Goal: Information Seeking & Learning: Learn about a topic

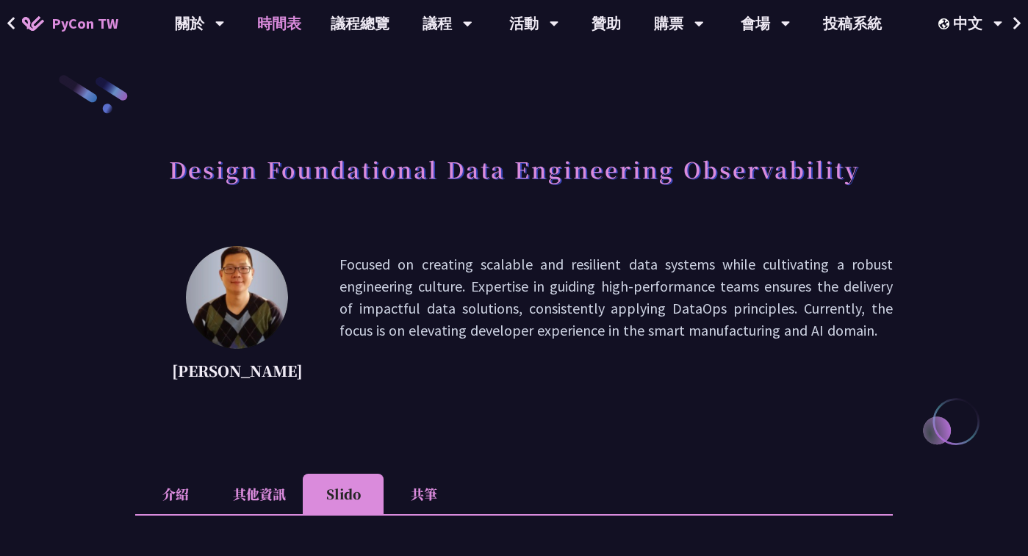
scroll to position [544, 0]
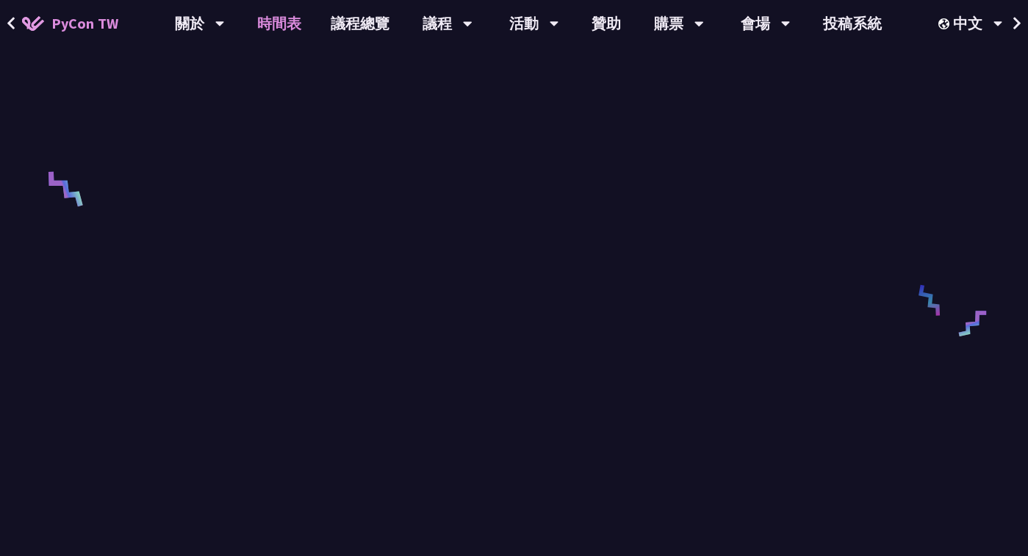
click at [271, 23] on link "時間表" at bounding box center [278, 23] width 73 height 47
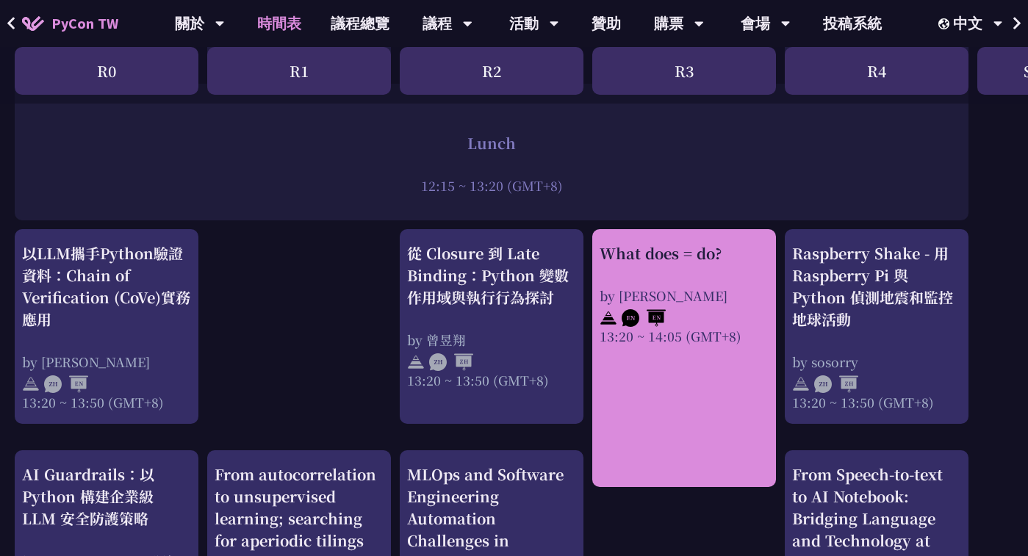
scroll to position [1167, 0]
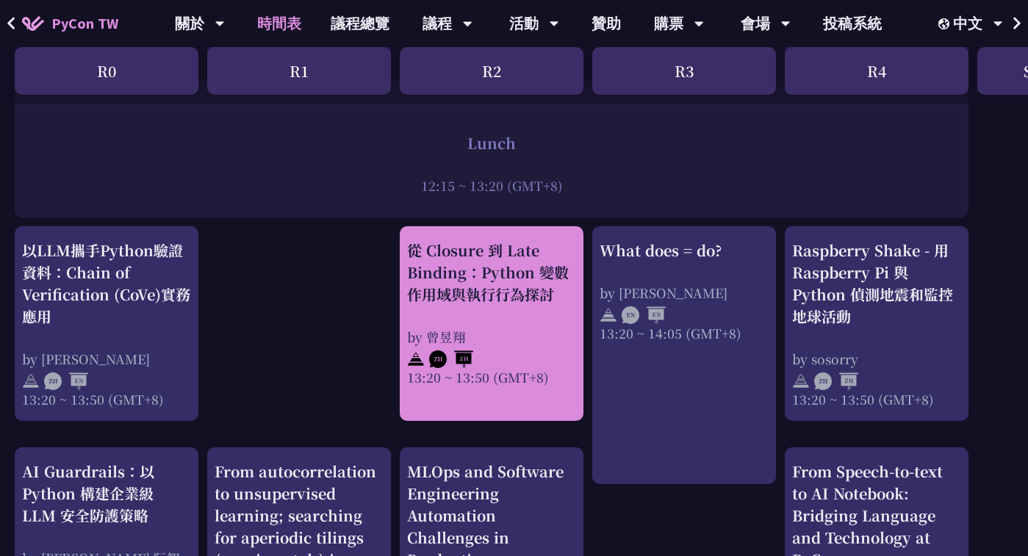
click at [533, 314] on div "從 Closure 到 Late Binding：Python 變數作用域與執行行為探討 by 曾昱翔 13:20 ~ 13:50 (GMT+8)" at bounding box center [491, 313] width 169 height 147
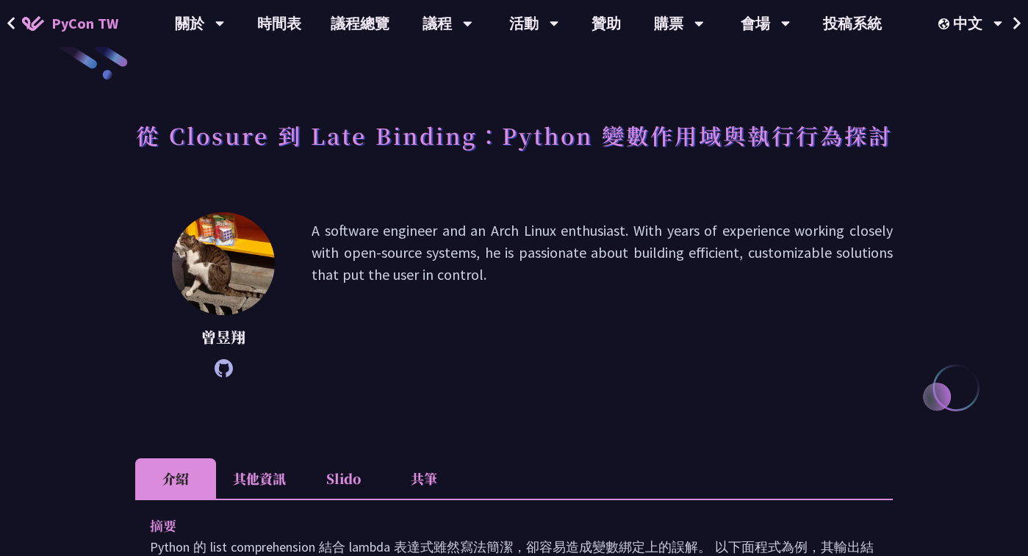
scroll to position [36, 0]
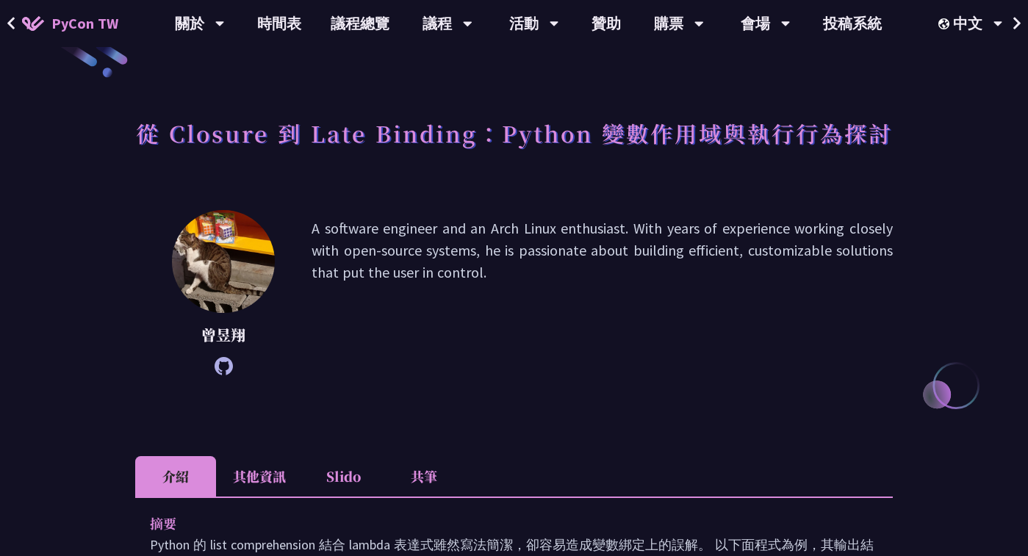
click at [227, 361] on icon at bounding box center [224, 366] width 18 height 18
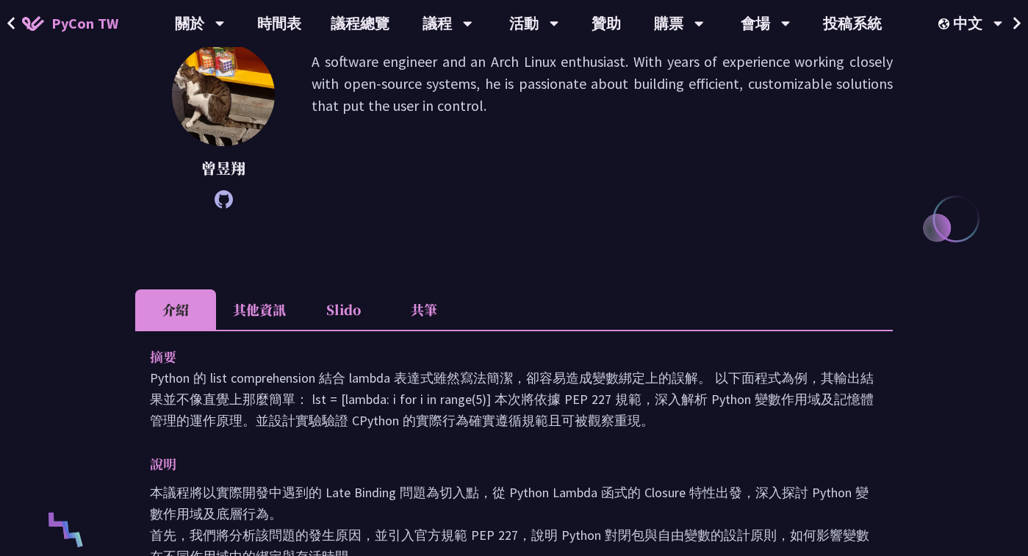
scroll to position [204, 0]
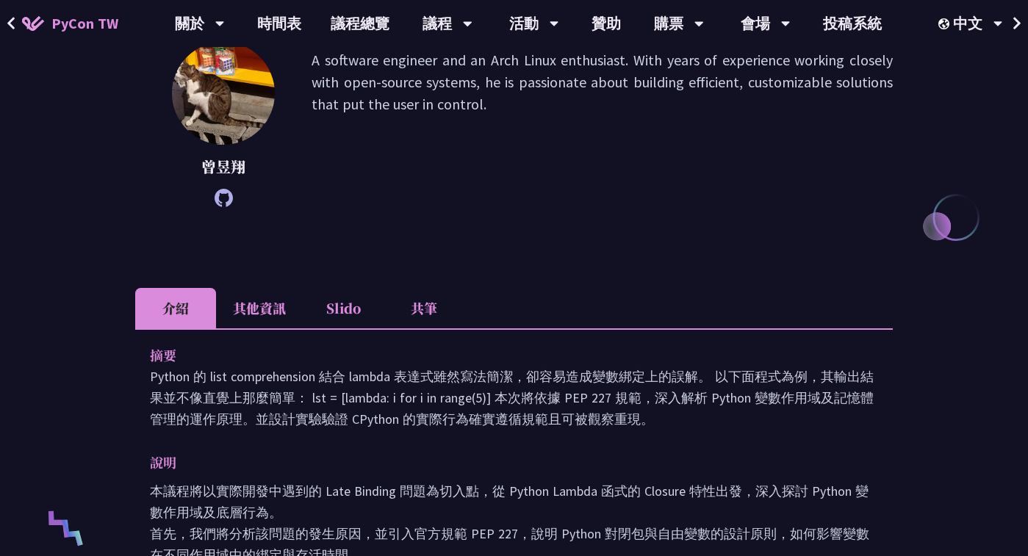
click at [434, 309] on li "共筆" at bounding box center [424, 308] width 81 height 40
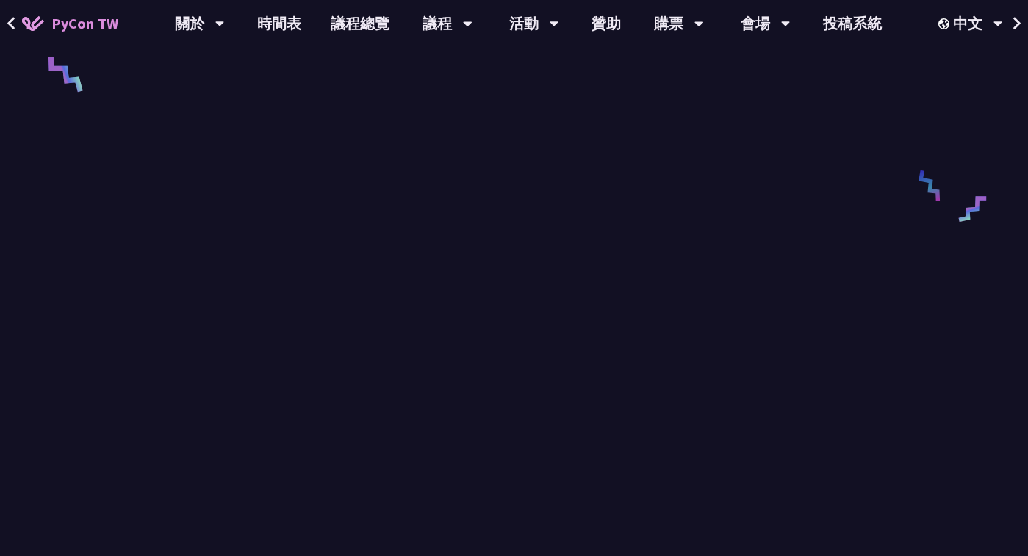
scroll to position [667, 0]
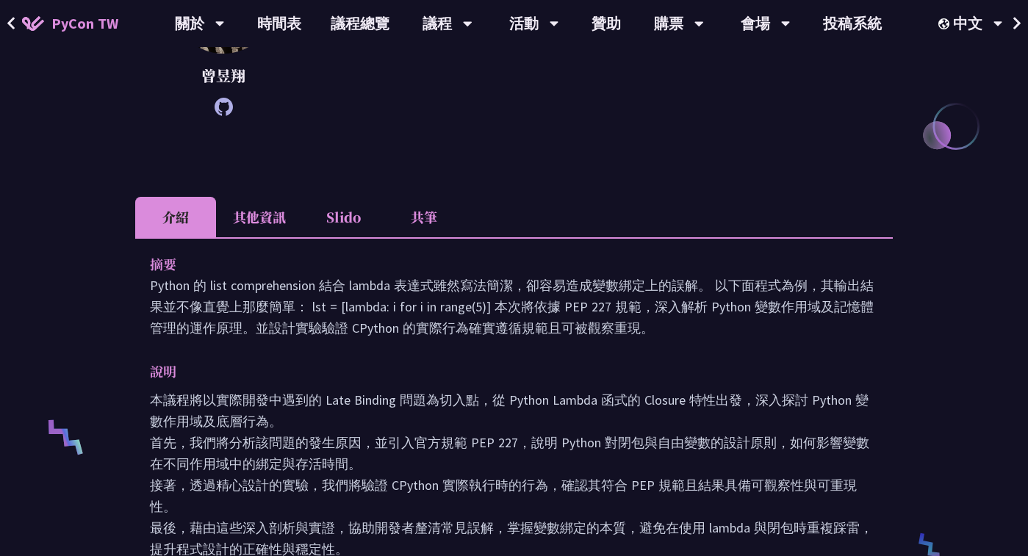
scroll to position [326, 0]
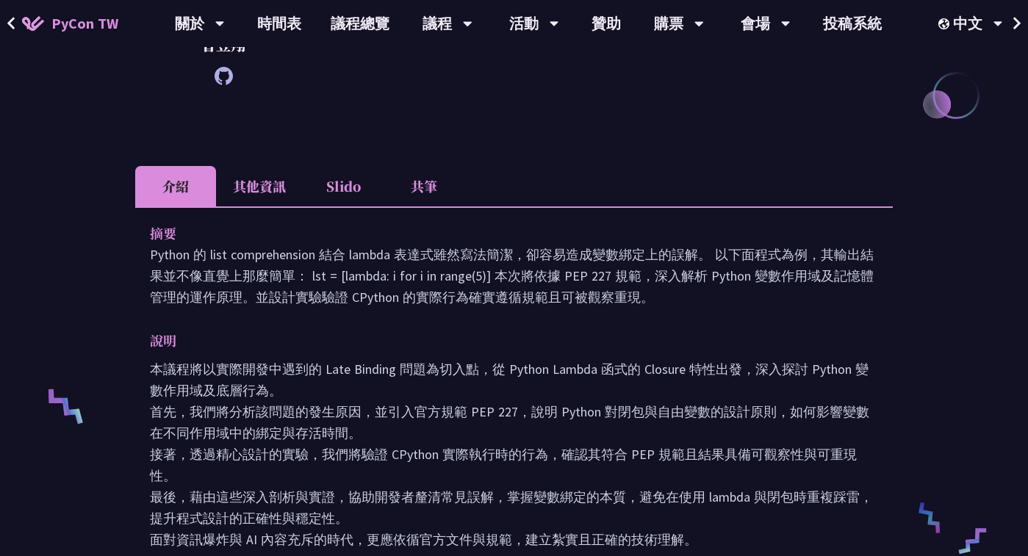
click at [417, 191] on li "共筆" at bounding box center [424, 186] width 81 height 40
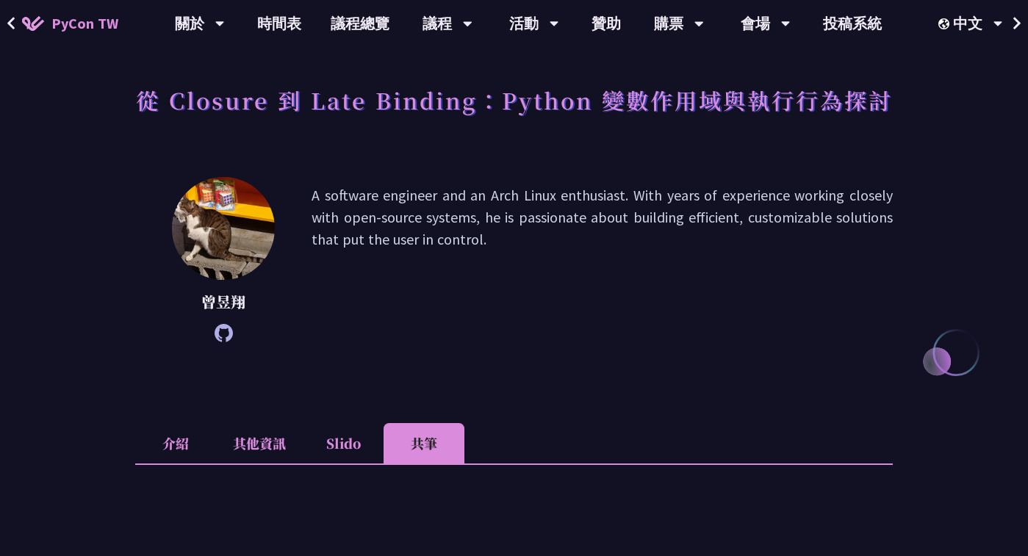
scroll to position [0, 0]
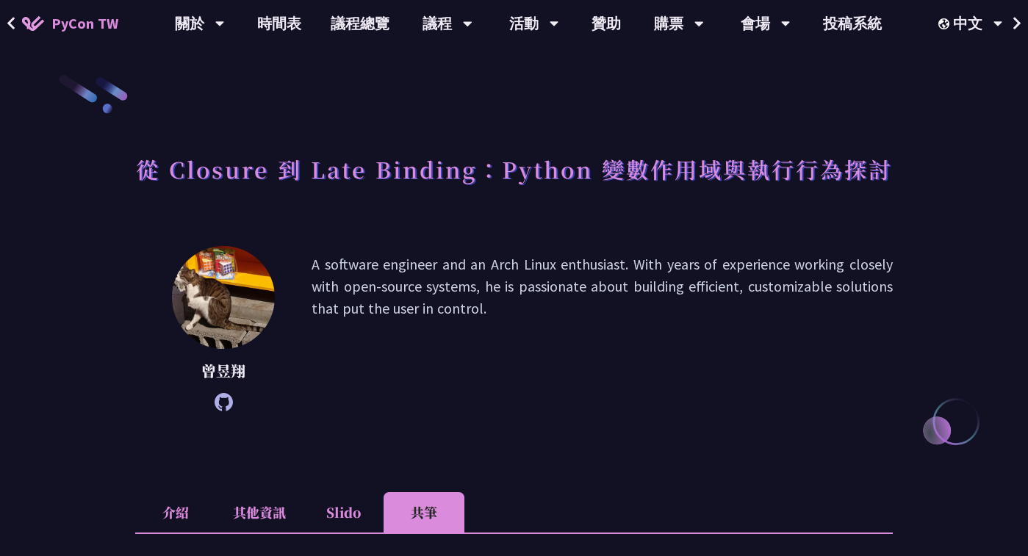
click at [340, 508] on li "Slido" at bounding box center [343, 512] width 81 height 40
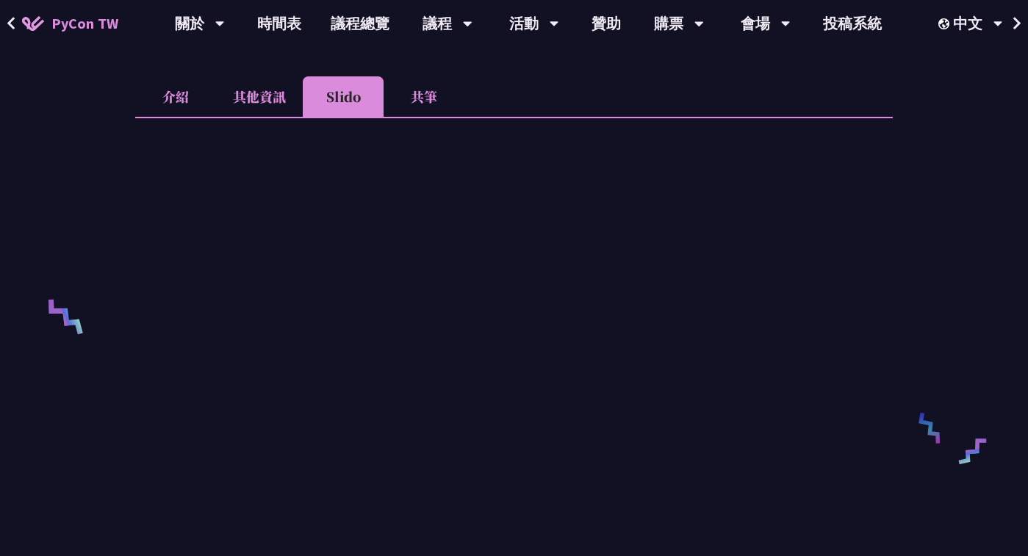
scroll to position [417, 0]
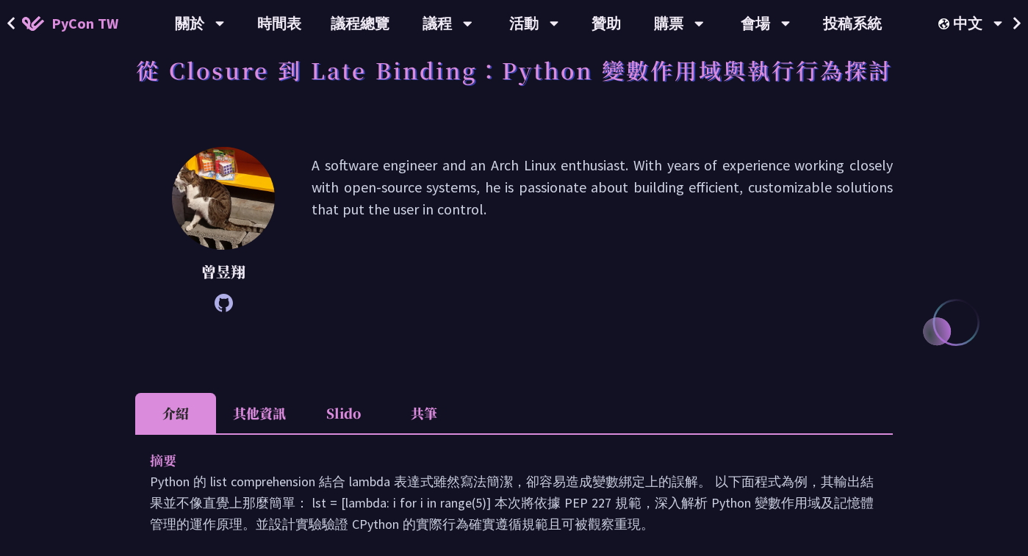
scroll to position [105, 0]
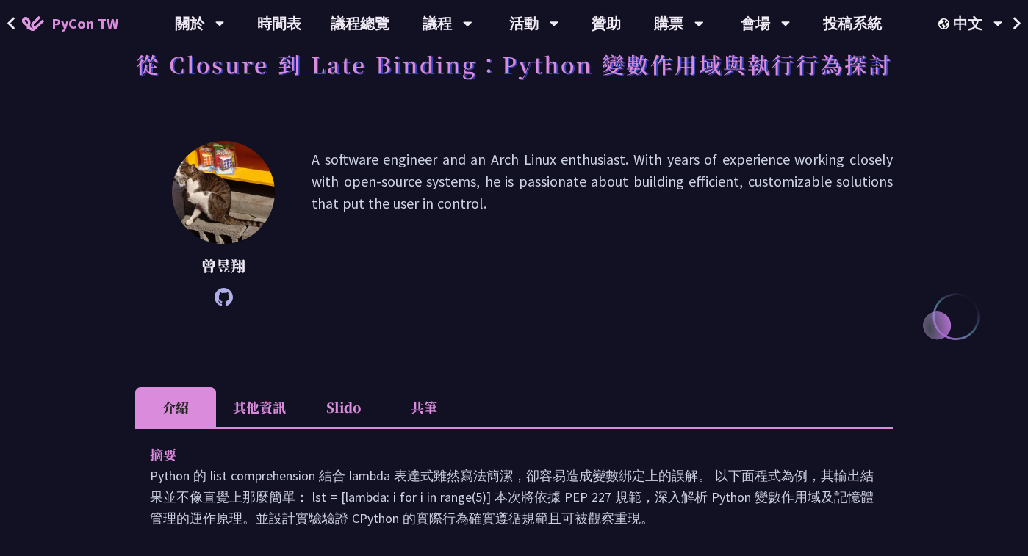
click at [345, 414] on li "Slido" at bounding box center [343, 407] width 81 height 40
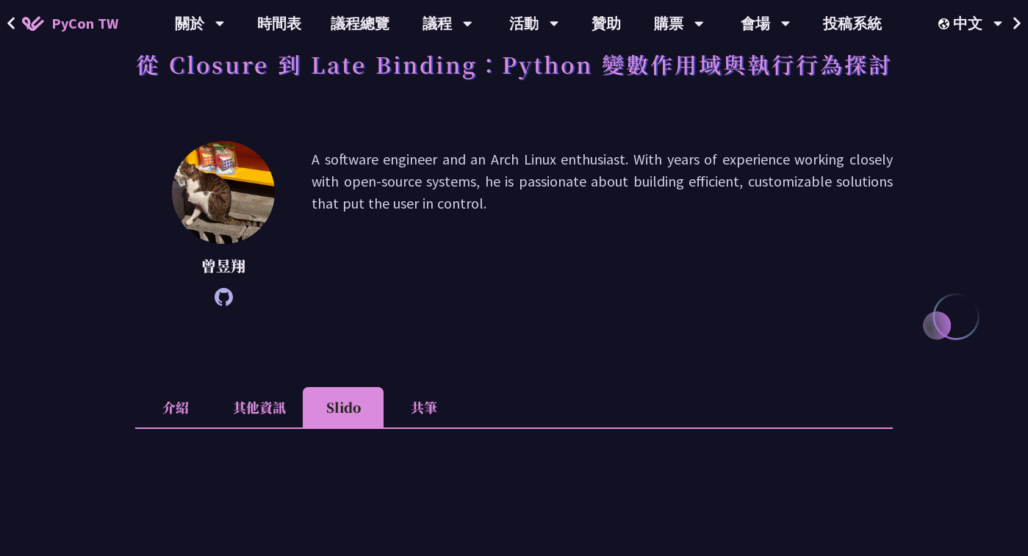
click at [431, 412] on li "共筆" at bounding box center [424, 407] width 81 height 40
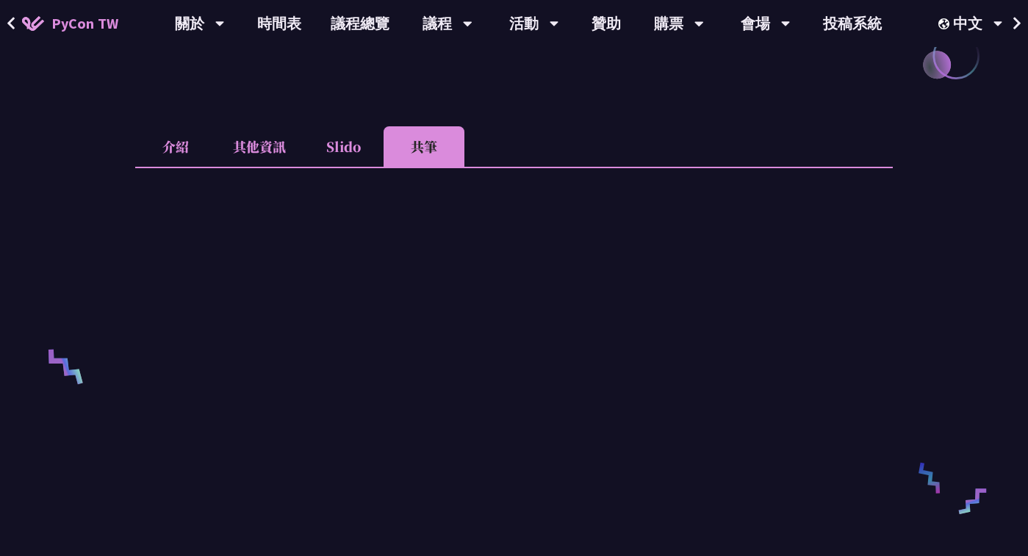
scroll to position [313, 0]
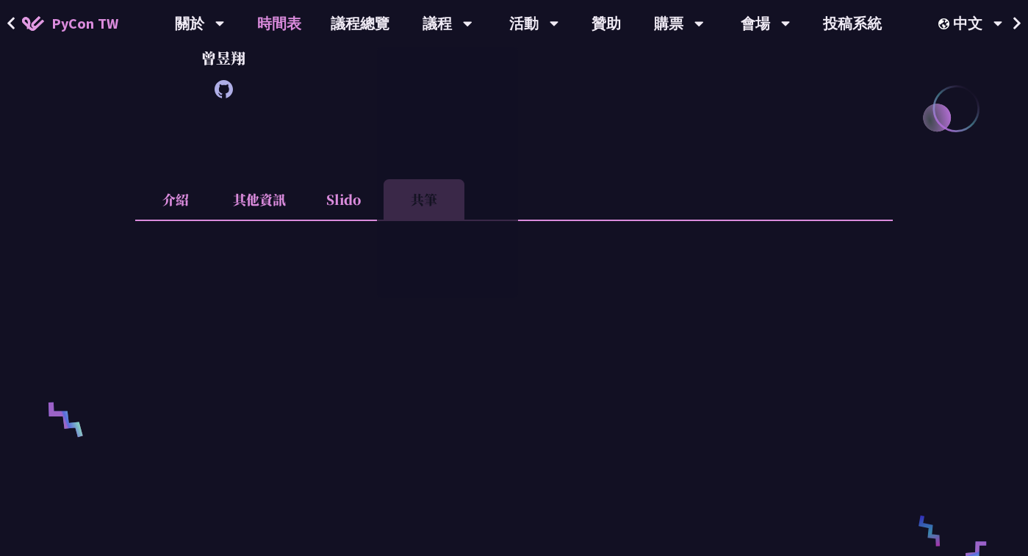
click at [282, 28] on link "時間表" at bounding box center [278, 23] width 73 height 47
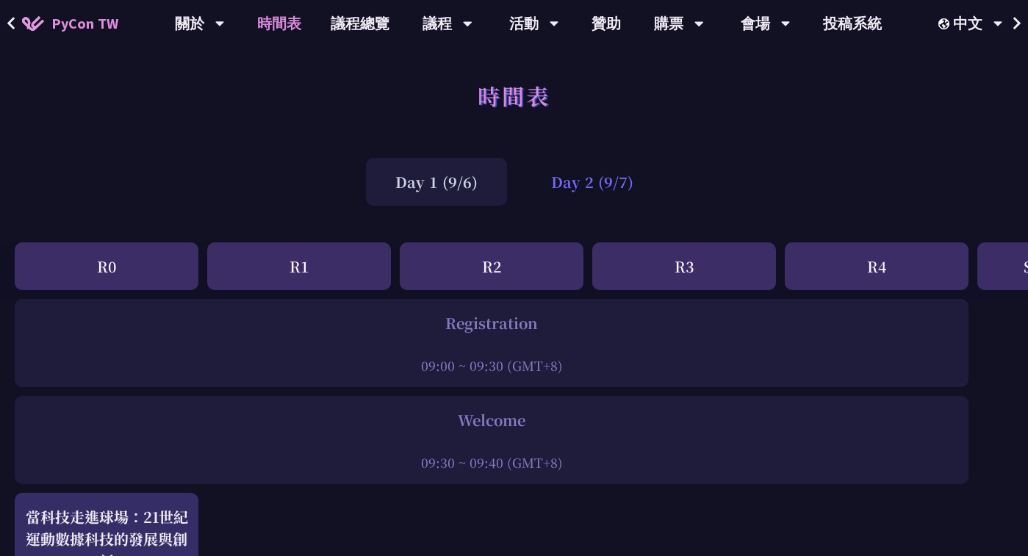
click at [586, 180] on div "Day 2 (9/7)" at bounding box center [592, 182] width 141 height 48
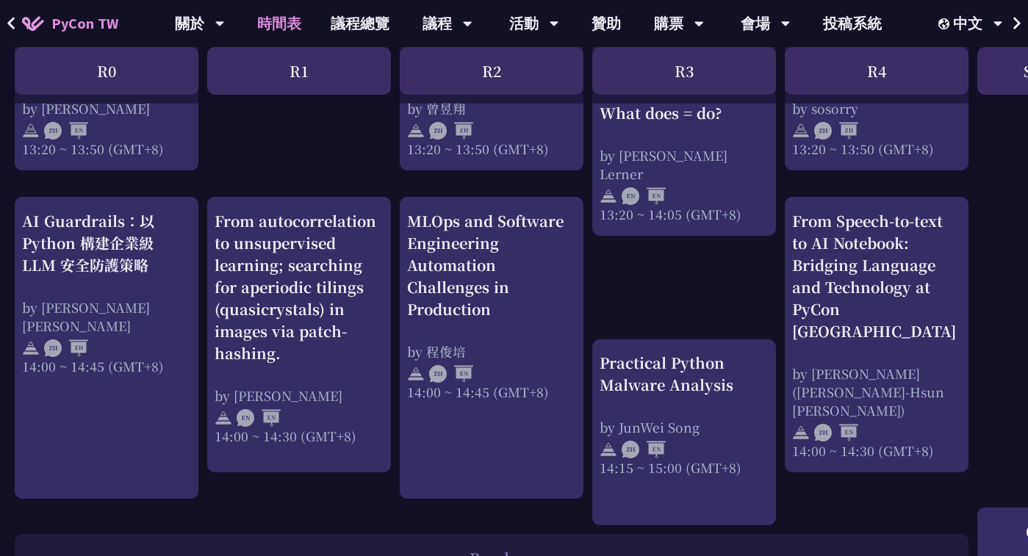
scroll to position [1422, 0]
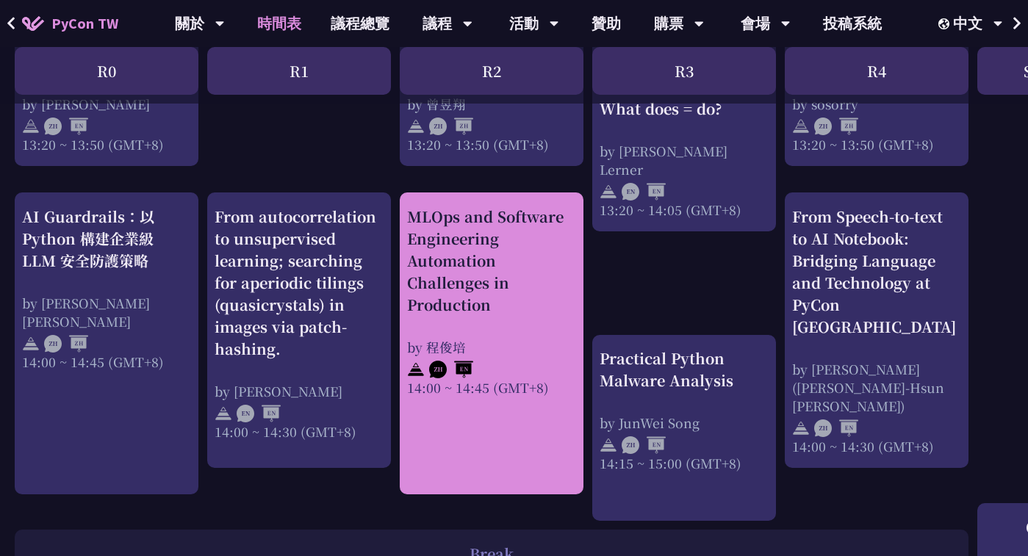
click at [507, 303] on div "MLOps and Software Engineering Automation Challenges in Production" at bounding box center [491, 261] width 169 height 110
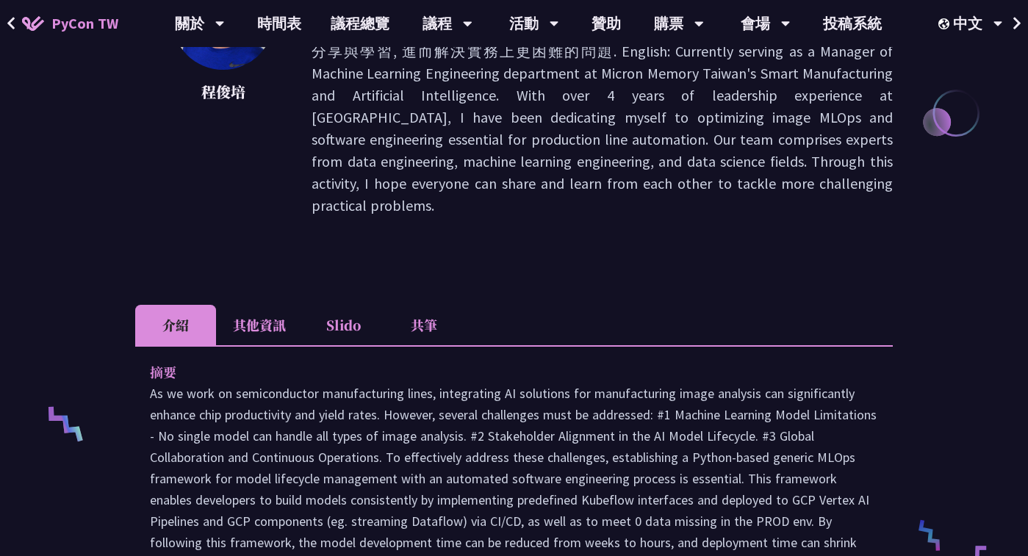
scroll to position [328, 0]
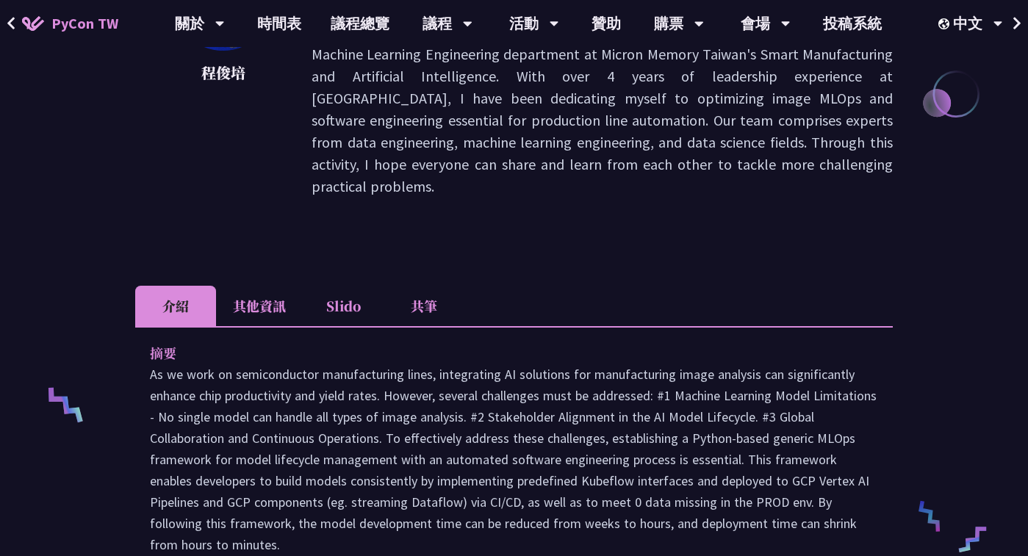
click at [337, 286] on li "Slido" at bounding box center [343, 306] width 81 height 40
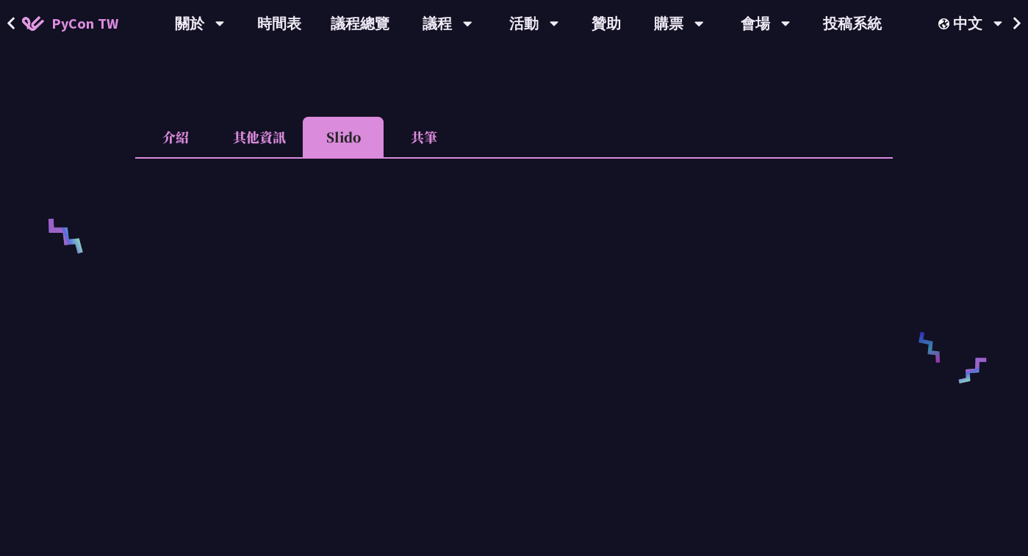
scroll to position [498, 0]
